Goal: Navigation & Orientation: Find specific page/section

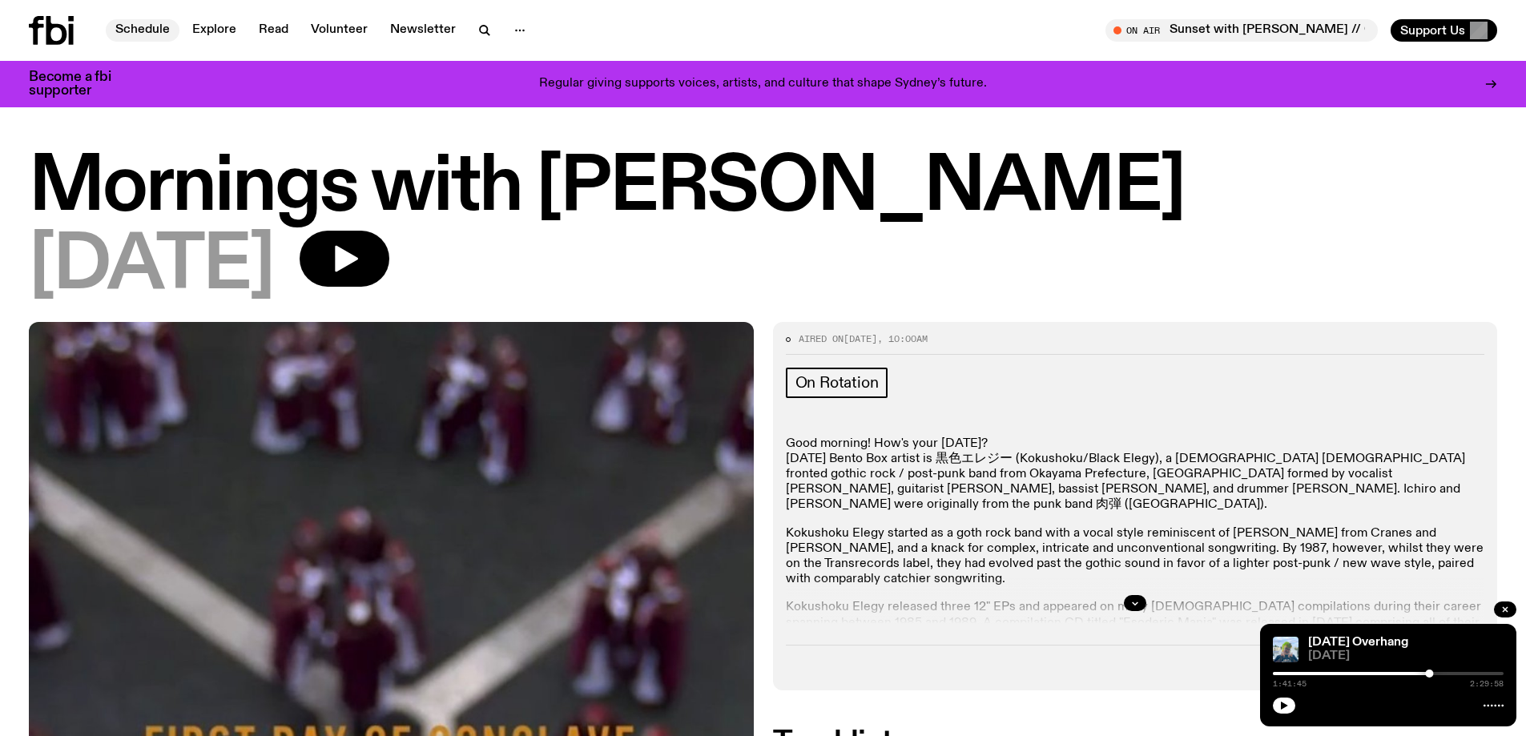
click at [147, 29] on link "Schedule" at bounding box center [143, 30] width 74 height 22
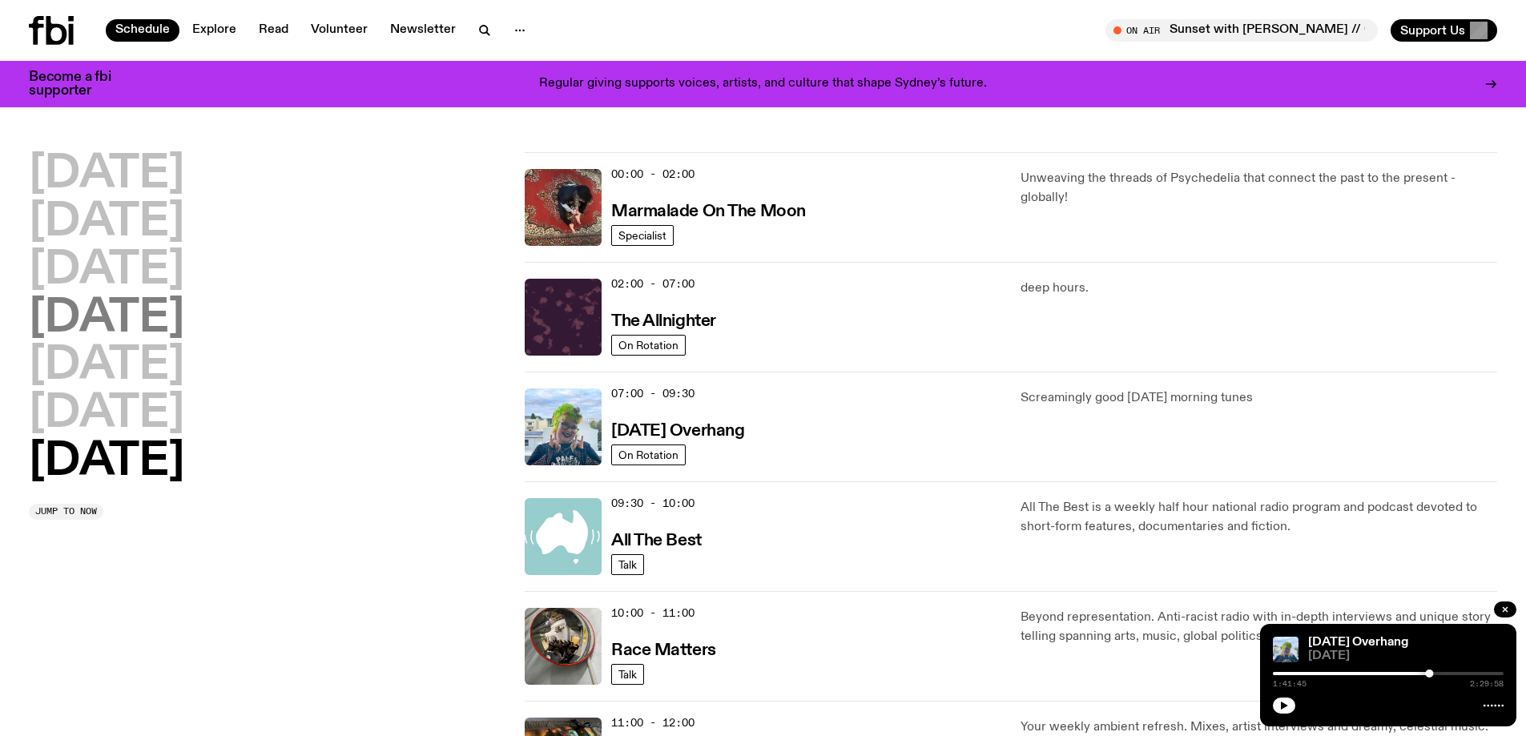
click at [144, 333] on h2 "[DATE]" at bounding box center [106, 318] width 155 height 45
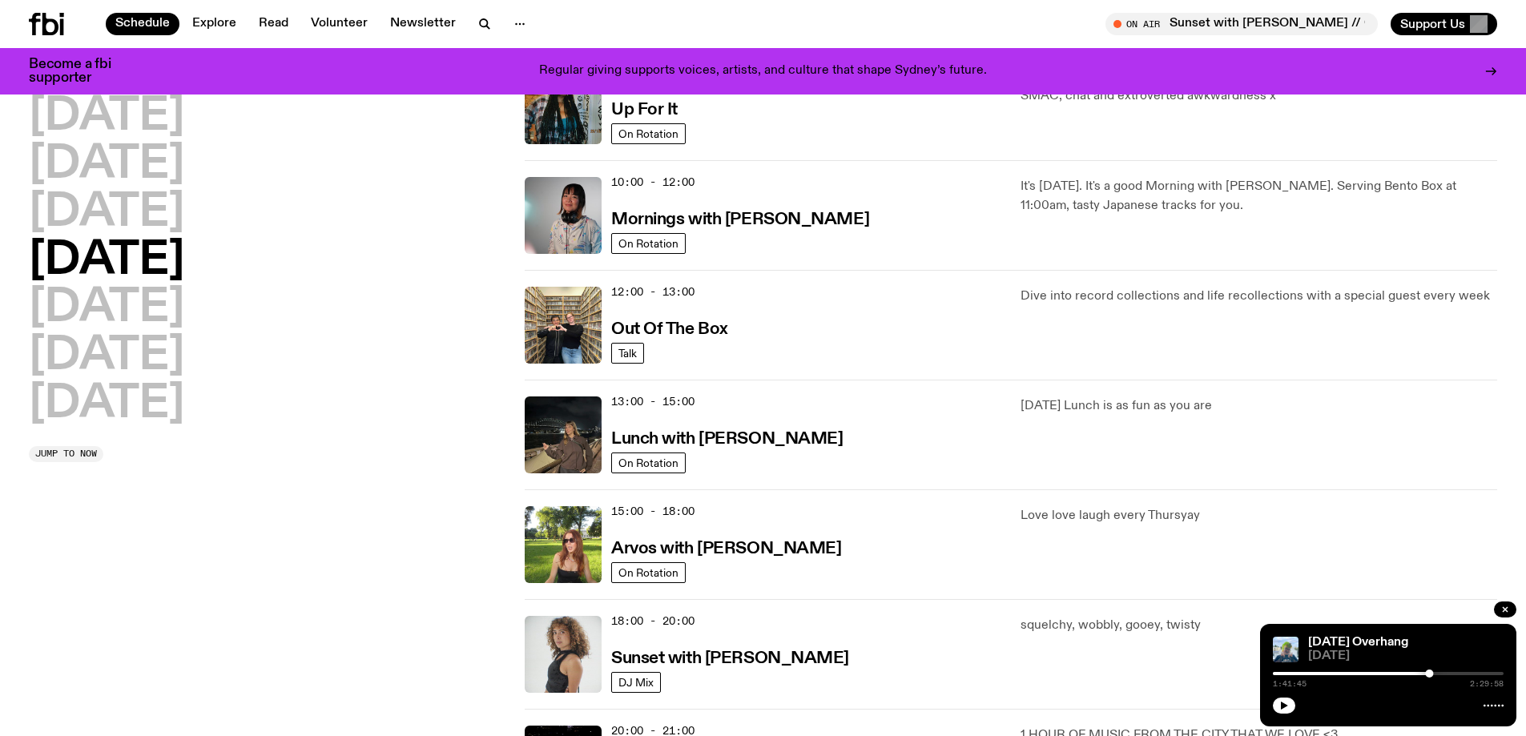
scroll to position [205, 0]
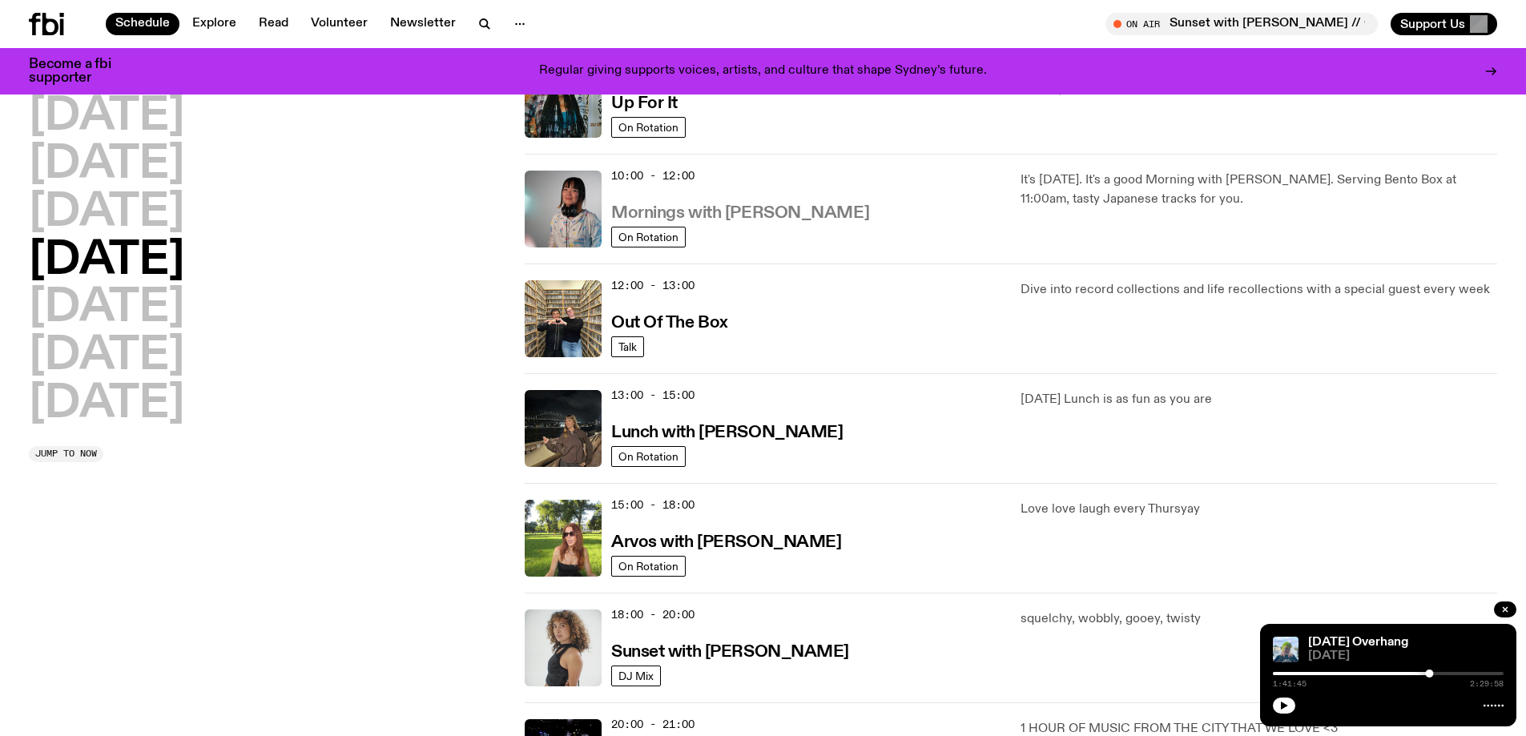
click at [665, 209] on h3 "Mornings with [PERSON_NAME]" at bounding box center [740, 213] width 258 height 17
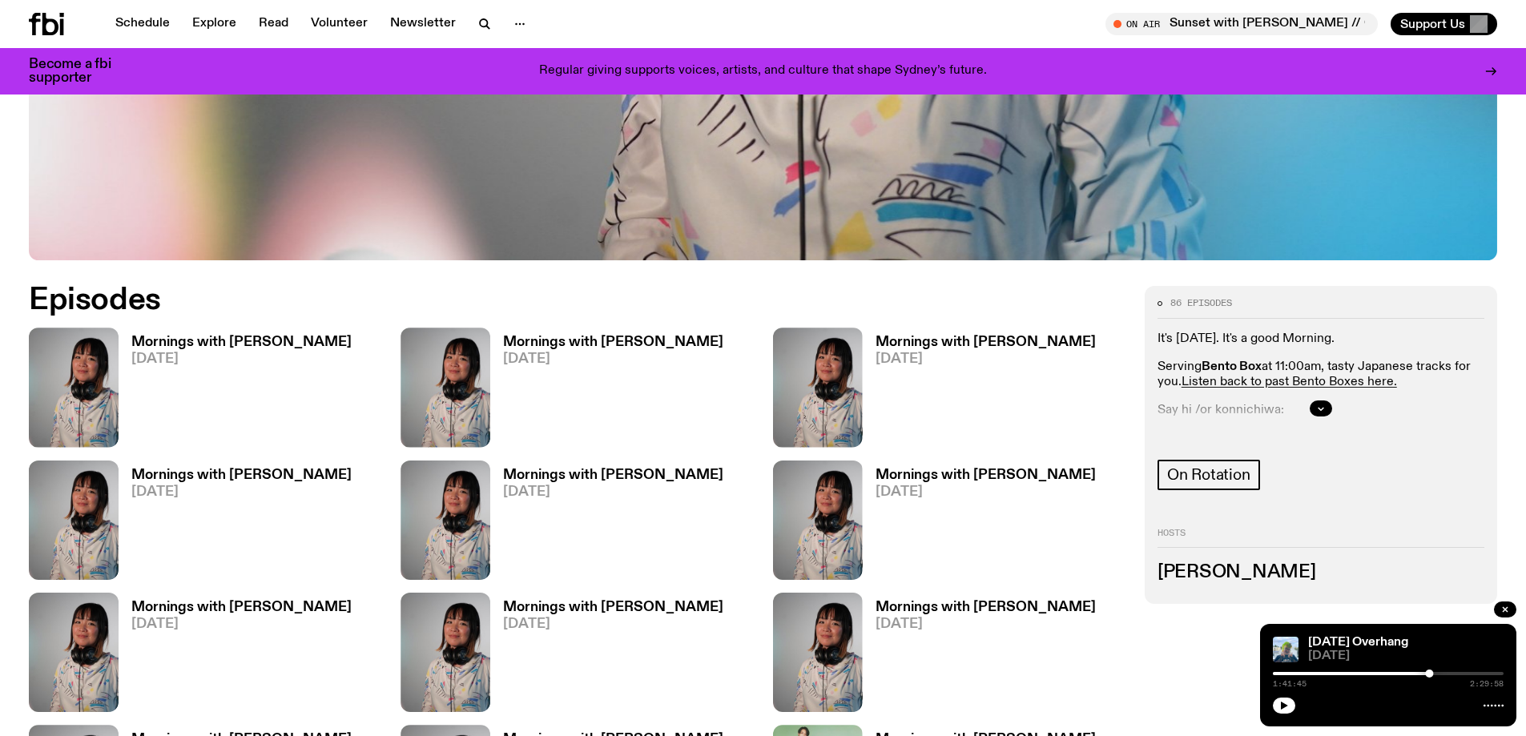
scroll to position [794, 0]
click at [155, 353] on span "[DATE]" at bounding box center [241, 359] width 220 height 14
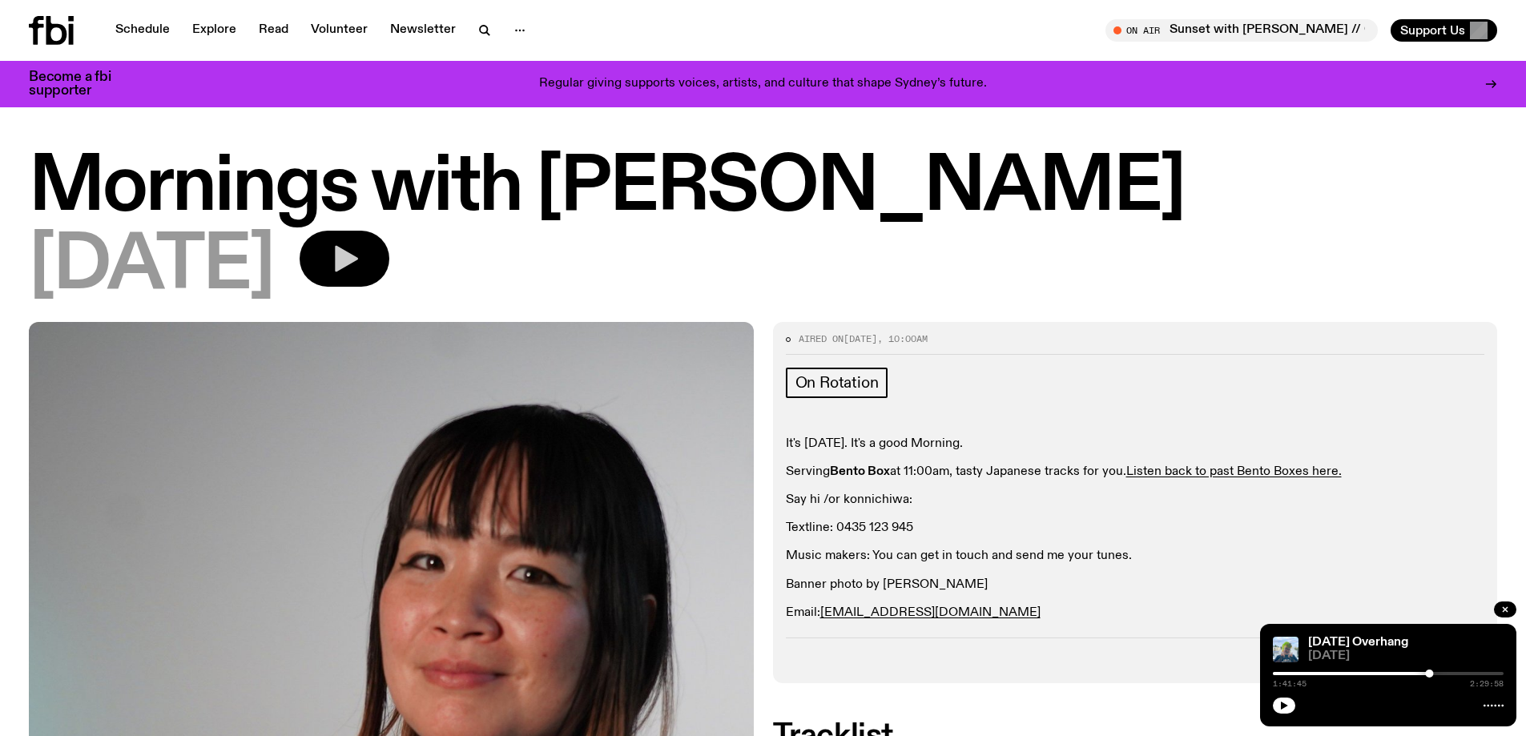
click at [360, 268] on icon "button" at bounding box center [344, 259] width 32 height 32
